Goal: Transaction & Acquisition: Purchase product/service

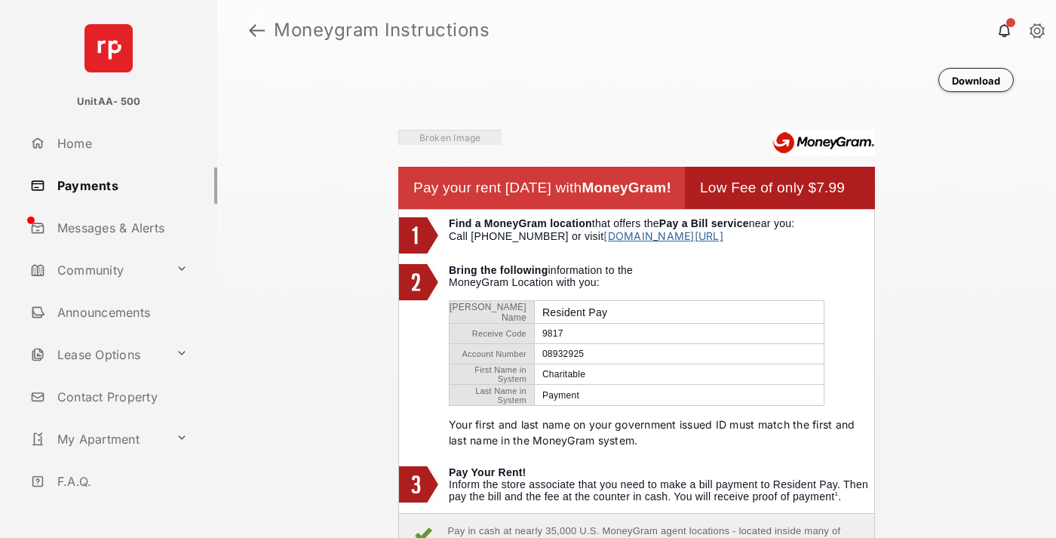
click at [257, 30] on link at bounding box center [257, 30] width 16 height 36
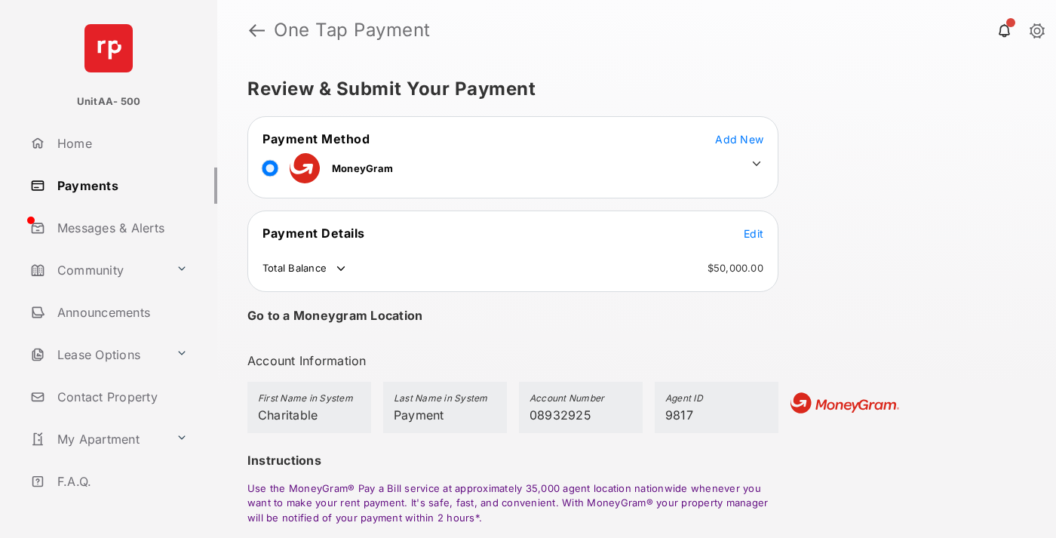
click at [754, 233] on span "Edit" at bounding box center [754, 233] width 20 height 13
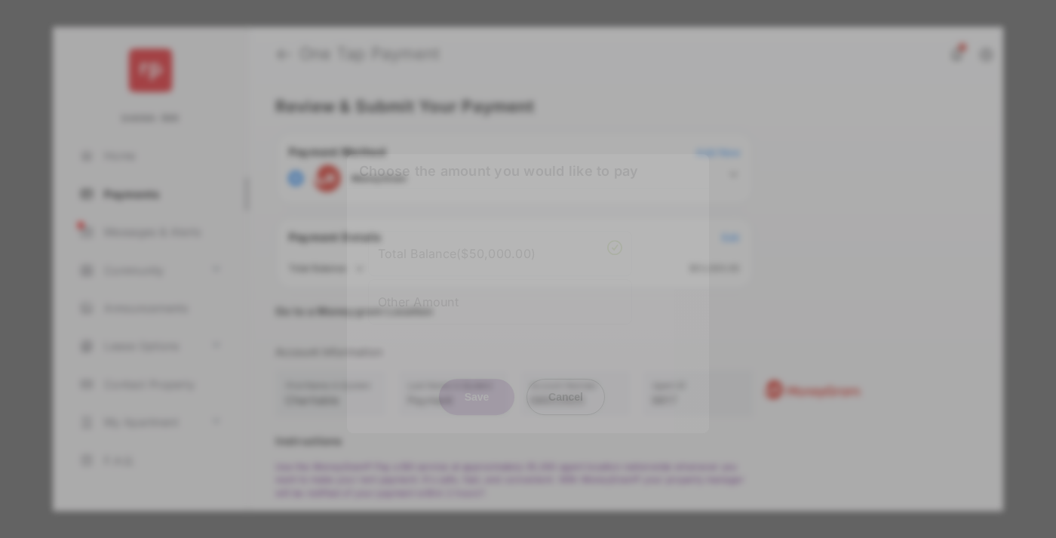
click at [500, 298] on div "Other Amount" at bounding box center [500, 302] width 244 height 26
type input "****"
click at [477, 404] on button "Save" at bounding box center [476, 397] width 75 height 36
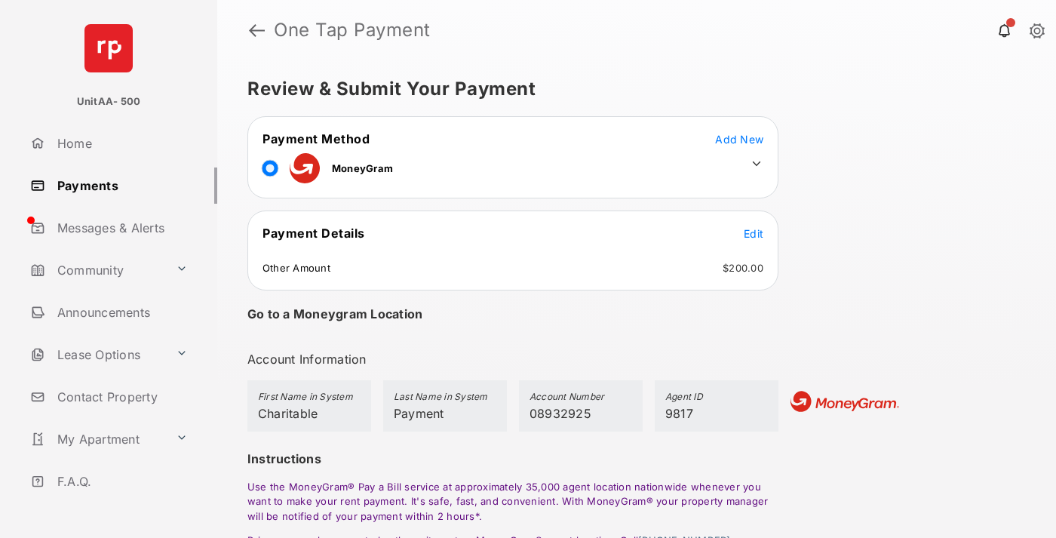
click at [757, 164] on icon at bounding box center [757, 164] width 14 height 14
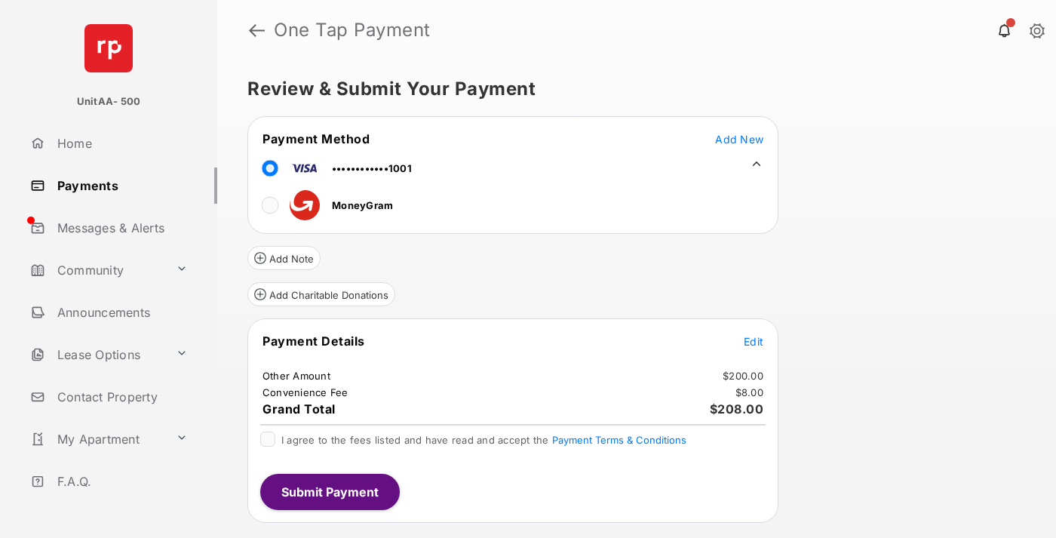
click at [321, 294] on button "Add Charitable Donations" at bounding box center [321, 294] width 148 height 24
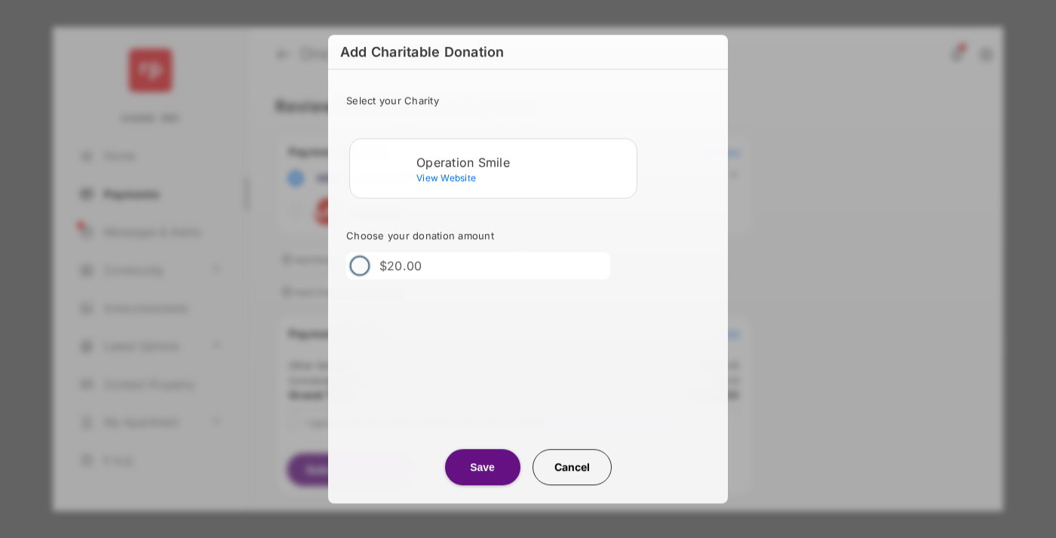
click at [524, 161] on div "Operation Smile" at bounding box center [523, 162] width 214 height 14
click at [482, 467] on button "Save" at bounding box center [482, 467] width 75 height 36
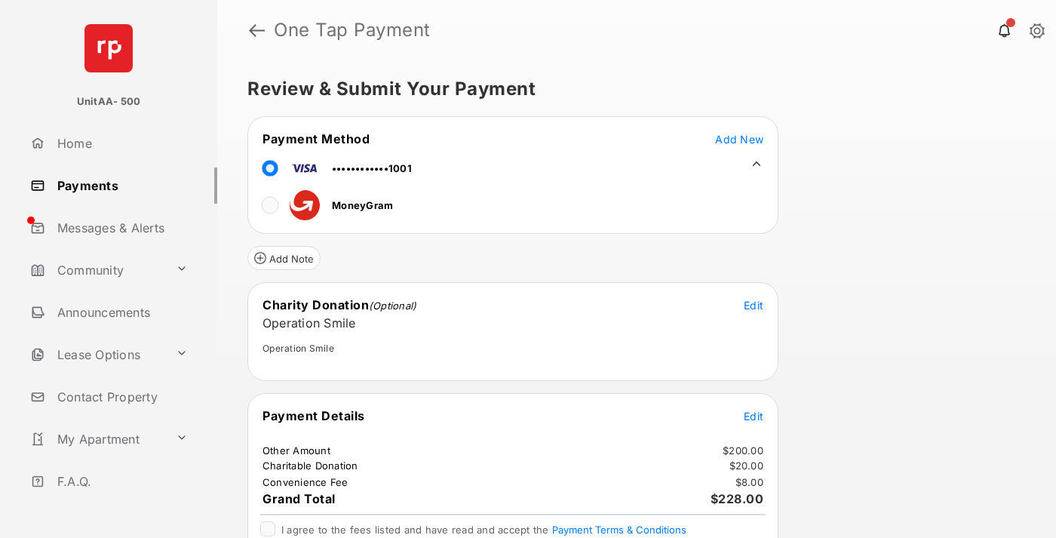
click at [754, 416] on span "Edit" at bounding box center [754, 416] width 20 height 13
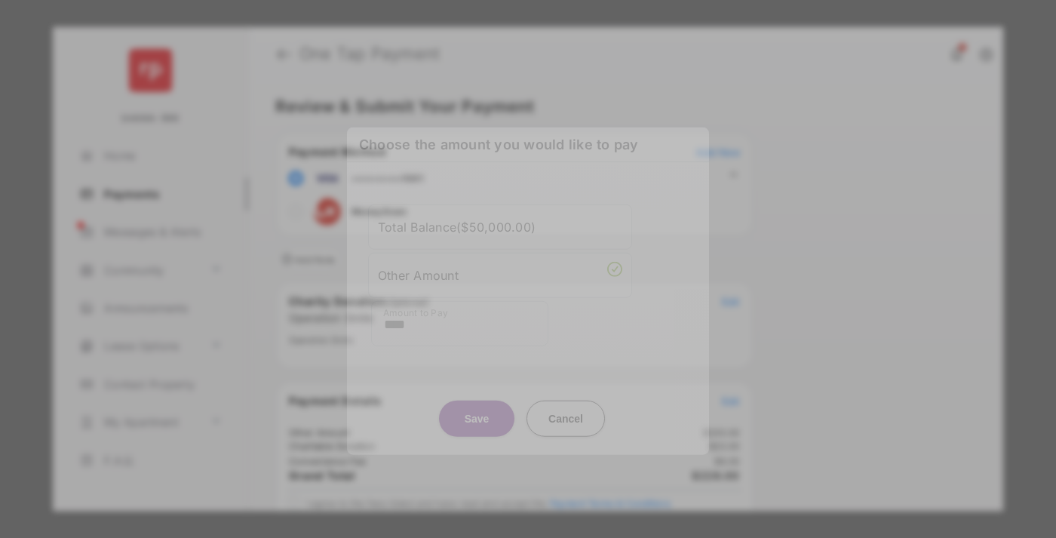
click at [477, 420] on button "Save" at bounding box center [476, 418] width 75 height 36
